Goal: Task Accomplishment & Management: Use online tool/utility

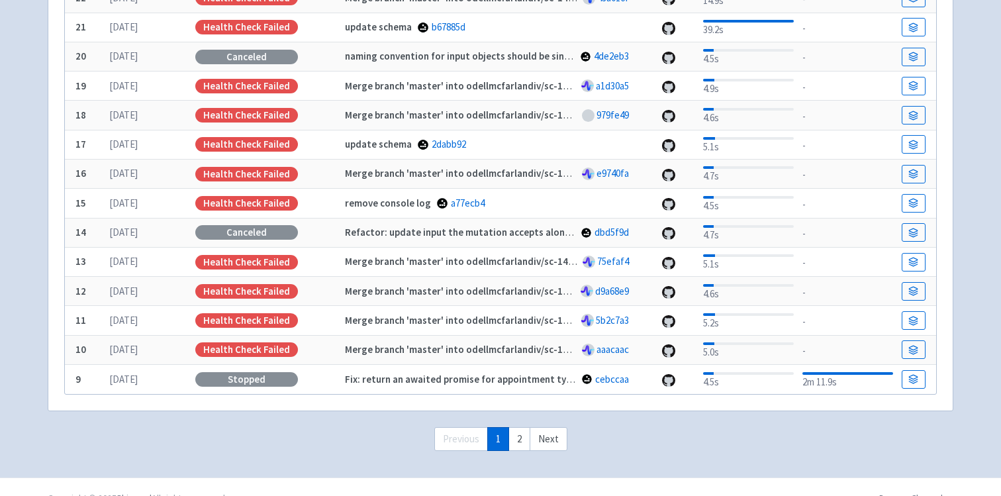
scroll to position [359, 0]
click at [519, 434] on link "2" at bounding box center [519, 438] width 22 height 24
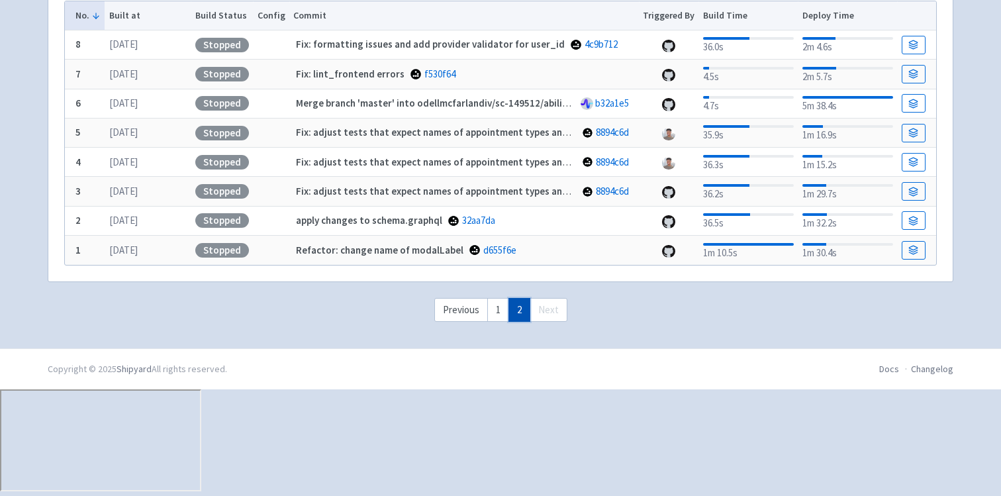
scroll to position [177, 0]
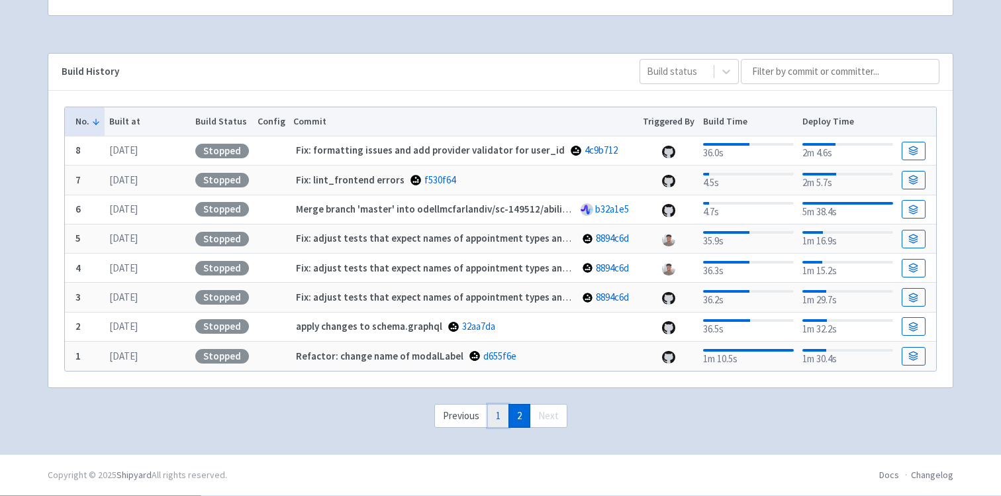
click at [492, 414] on link "1" at bounding box center [498, 416] width 22 height 24
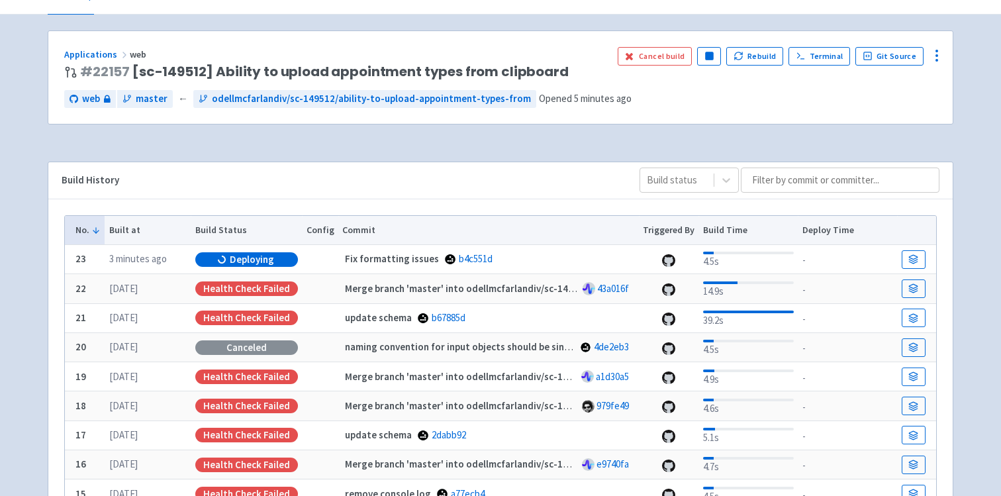
scroll to position [87, 0]
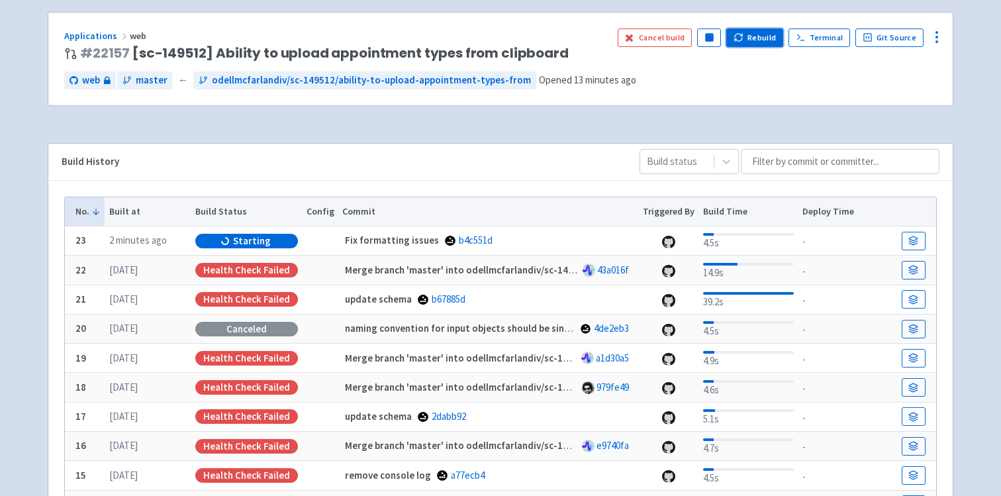
click at [753, 36] on button "Rebuild" at bounding box center [754, 37] width 57 height 19
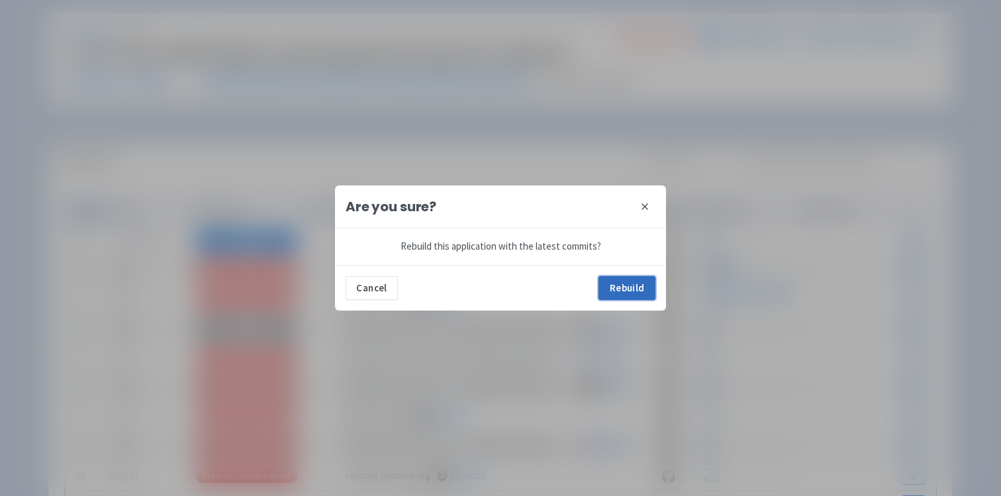
click at [622, 290] on button "Rebuild" at bounding box center [626, 288] width 57 height 24
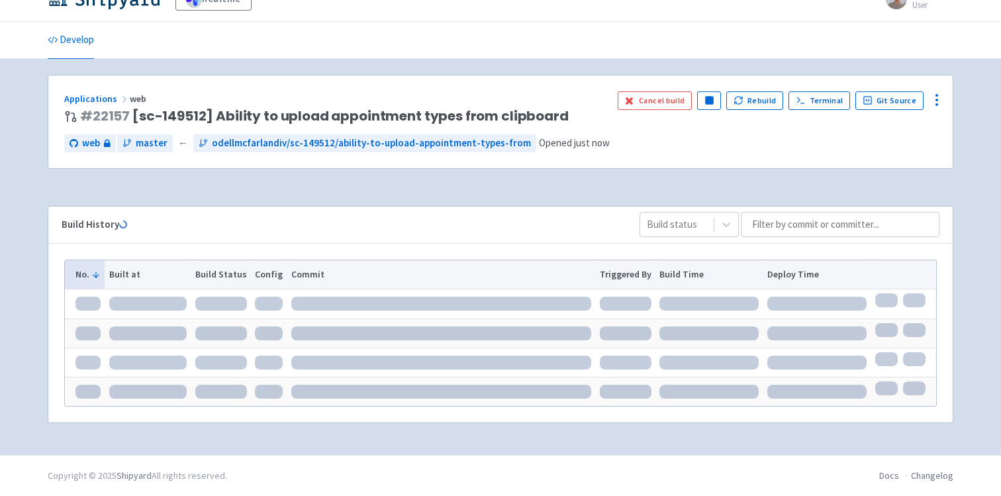
scroll to position [87, 0]
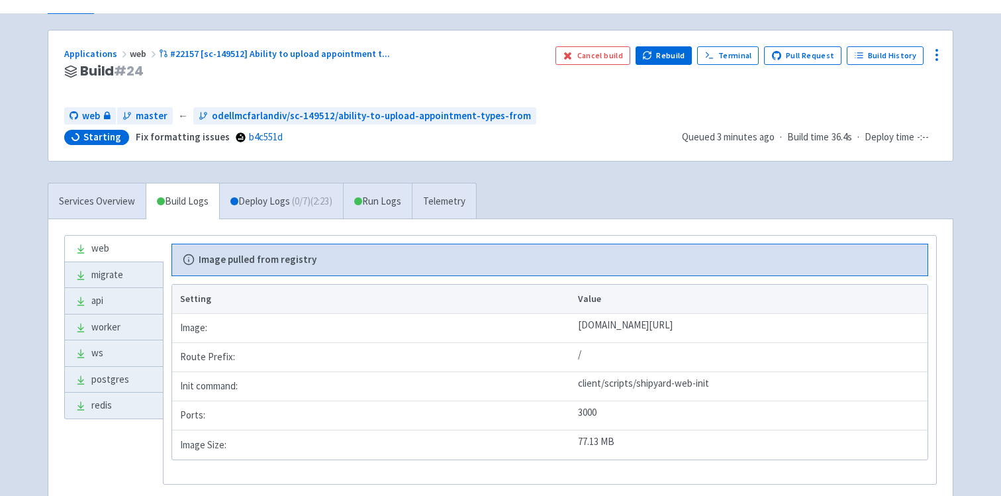
scroll to position [44, 0]
